Goal: Task Accomplishment & Management: Manage account settings

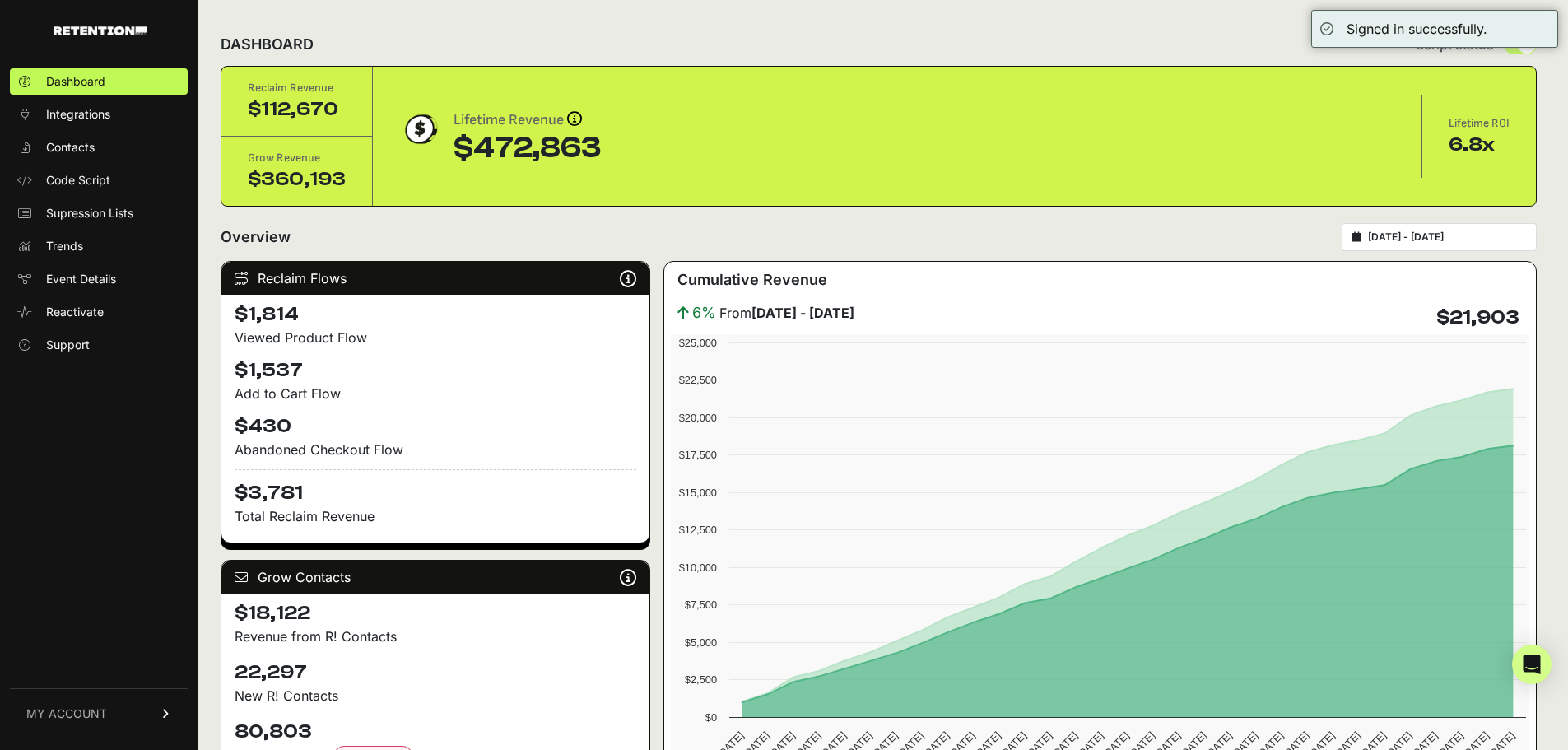
click at [81, 715] on span "MY ACCOUNT" at bounding box center [66, 714] width 81 height 17
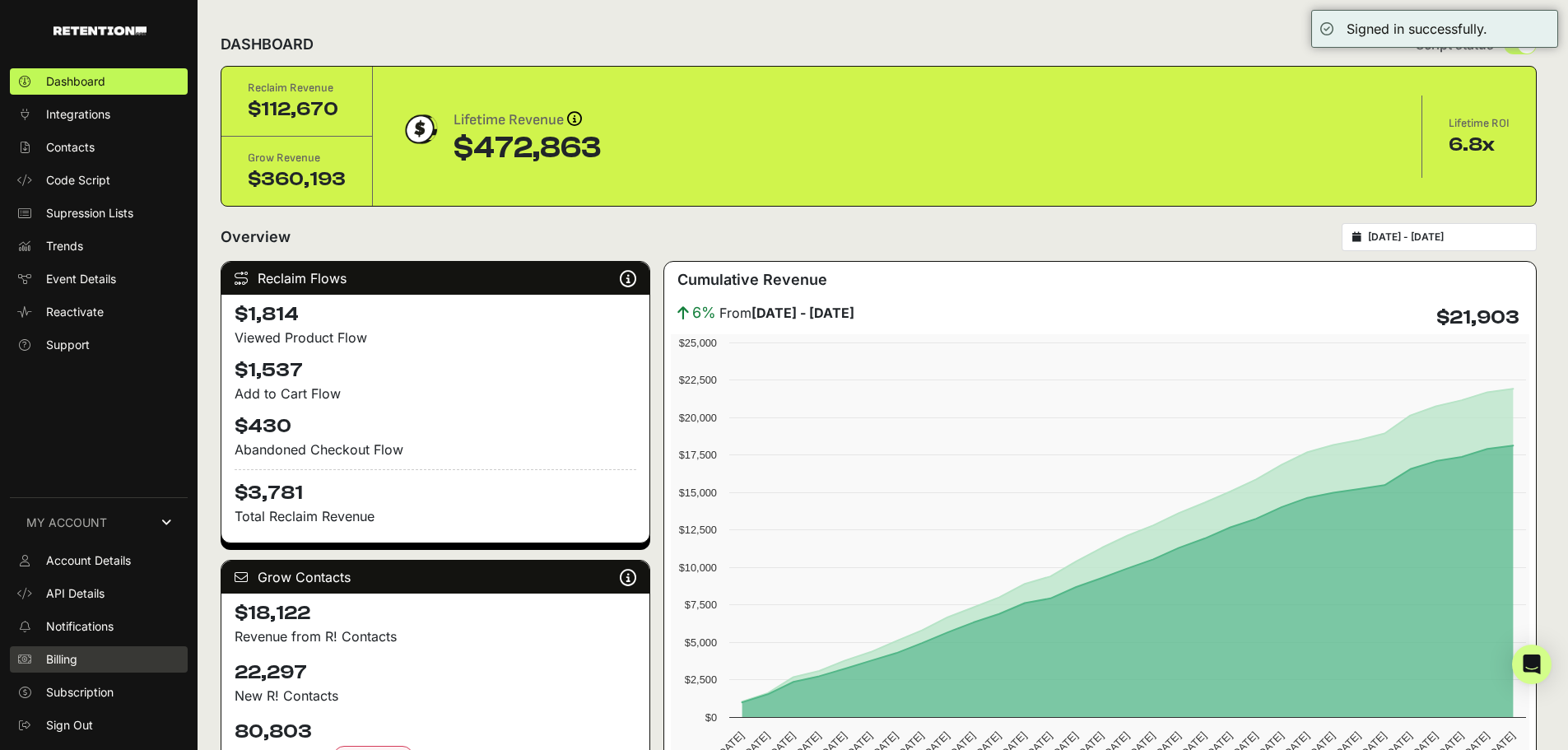
click at [73, 651] on span "Billing" at bounding box center [61, 660] width 32 height 17
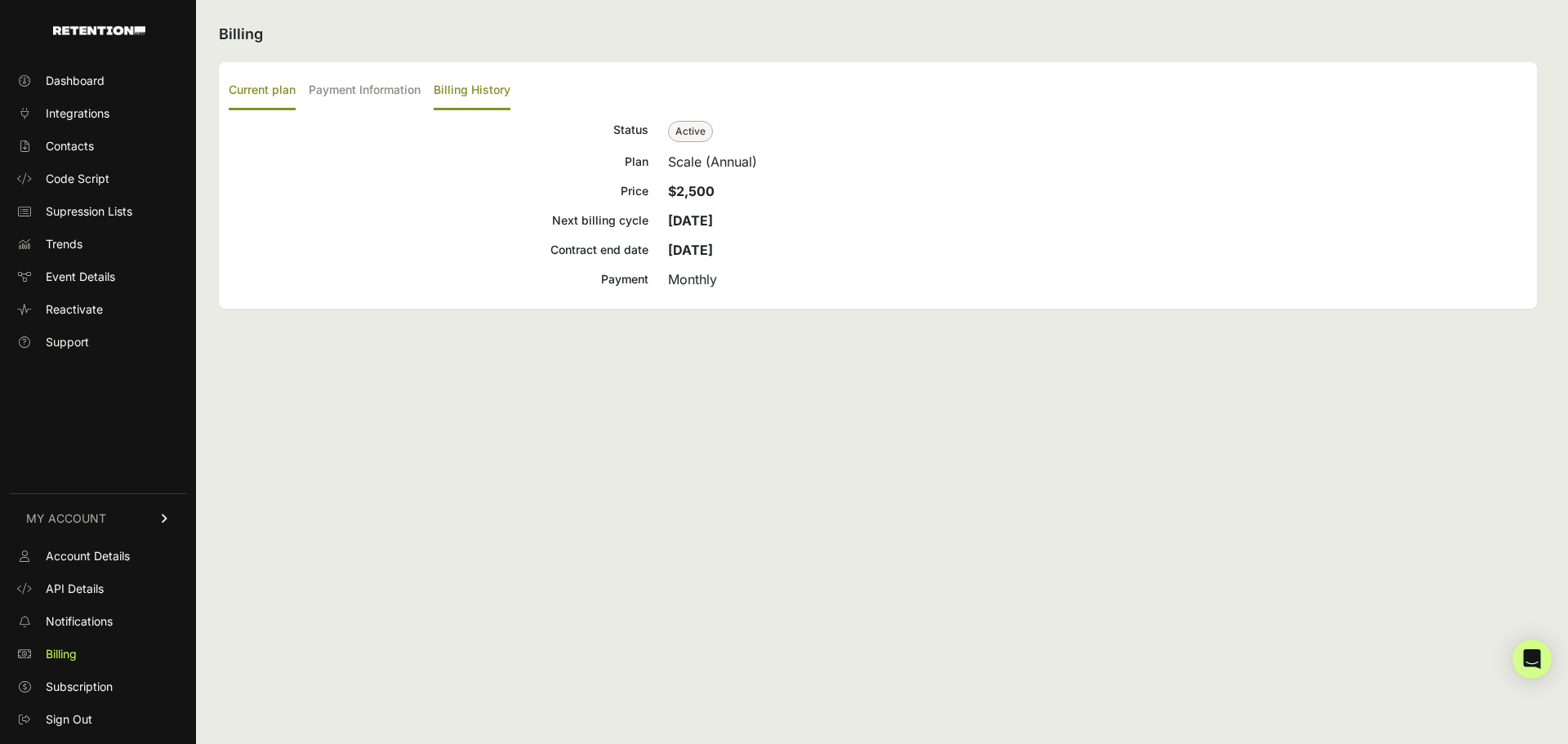
click at [471, 88] on label "Billing History" at bounding box center [471, 91] width 77 height 39
click at [0, 0] on input "Billing History" at bounding box center [0, 0] width 0 height 0
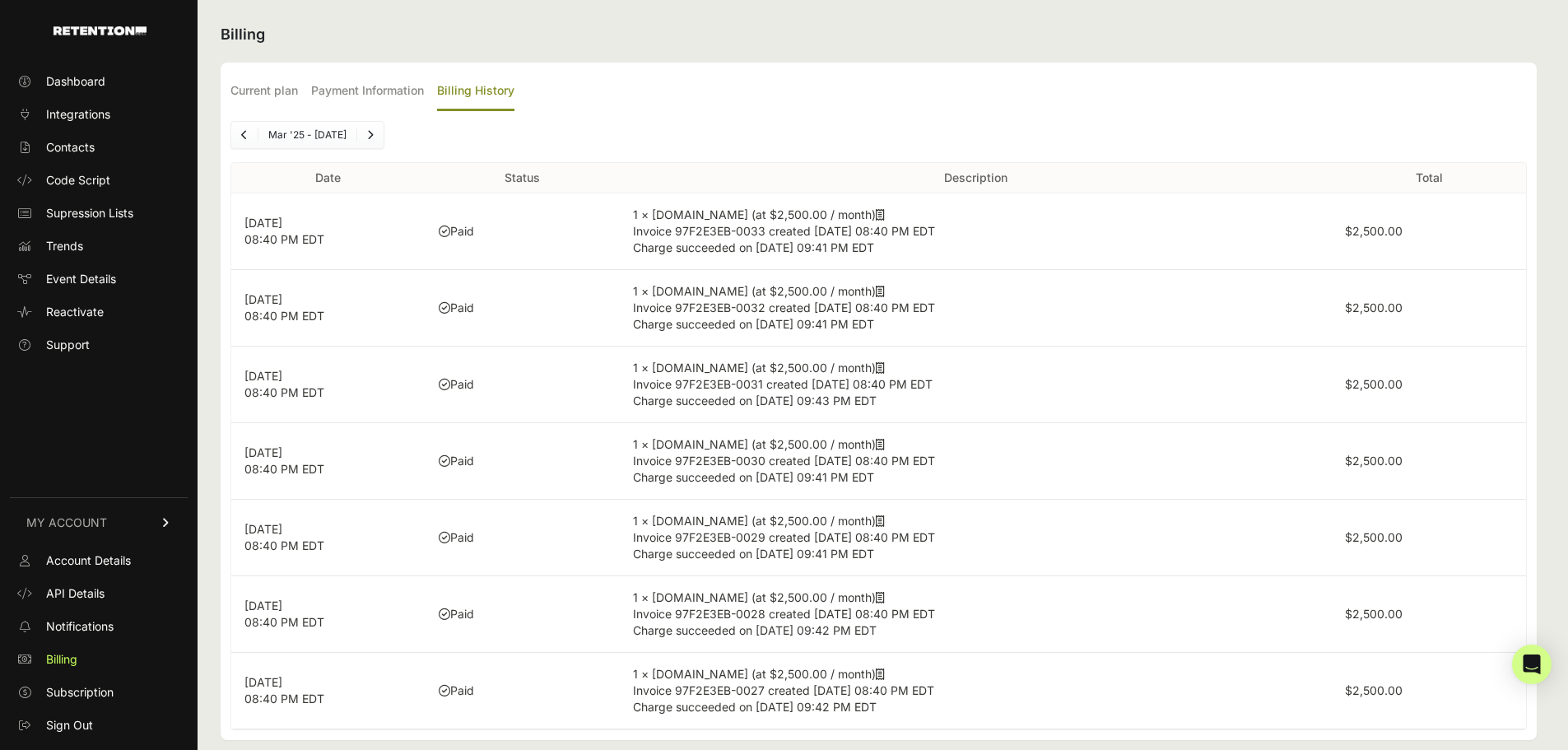
click at [875, 209] on icon at bounding box center [880, 214] width 9 height 11
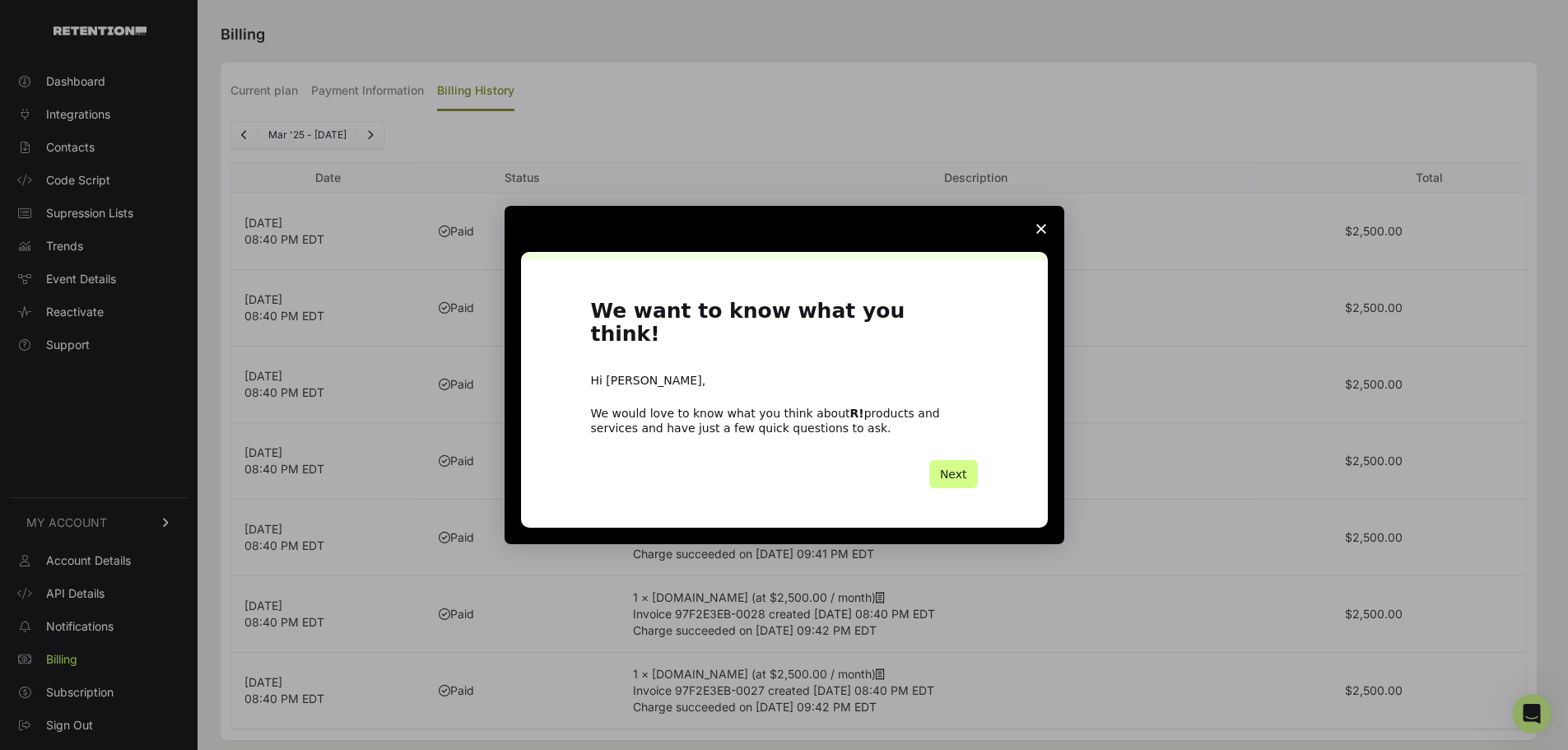
click at [1044, 234] on icon "Close survey" at bounding box center [1041, 228] width 10 height 10
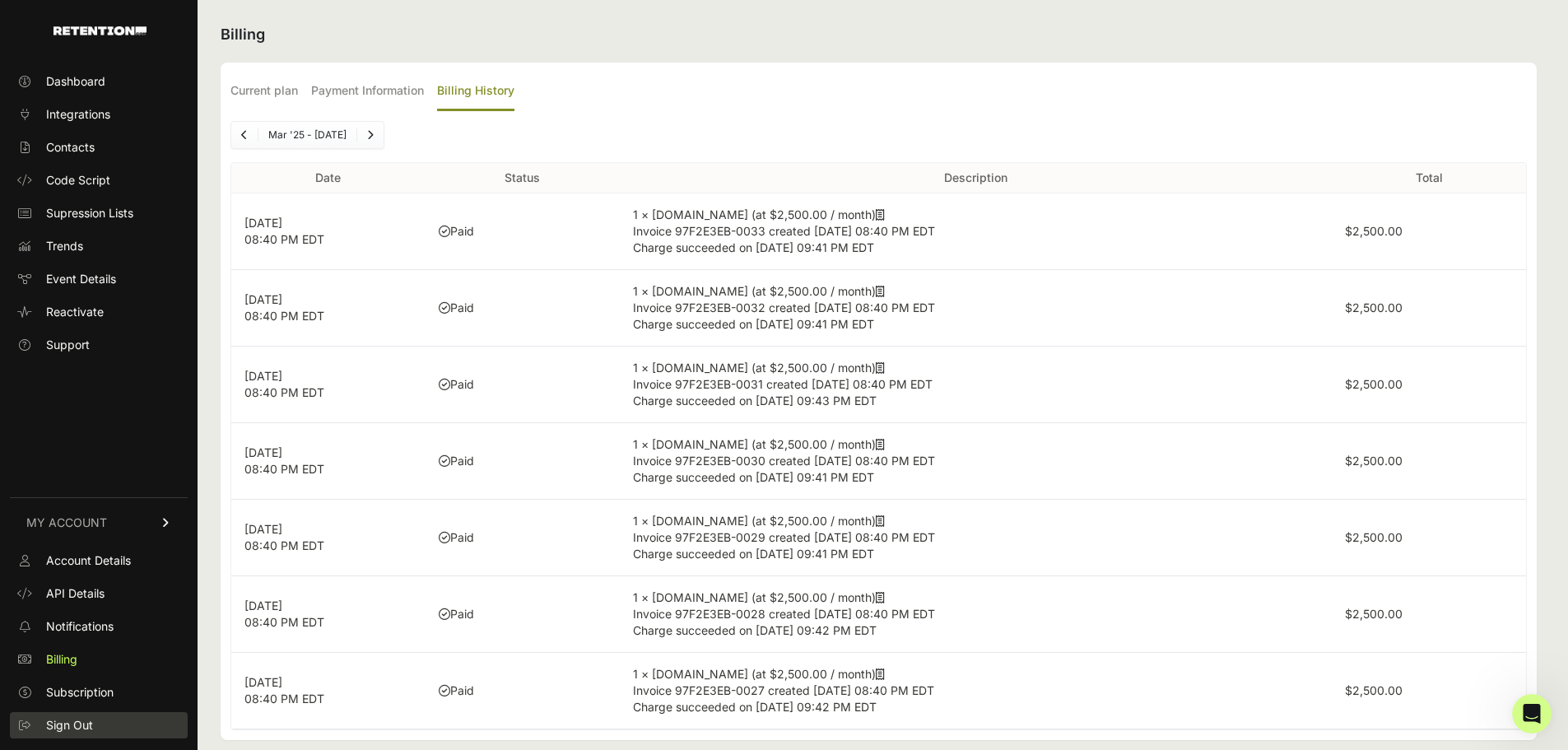
click at [83, 729] on span "Sign Out" at bounding box center [69, 726] width 47 height 17
